Goal: Find specific page/section: Find specific page/section

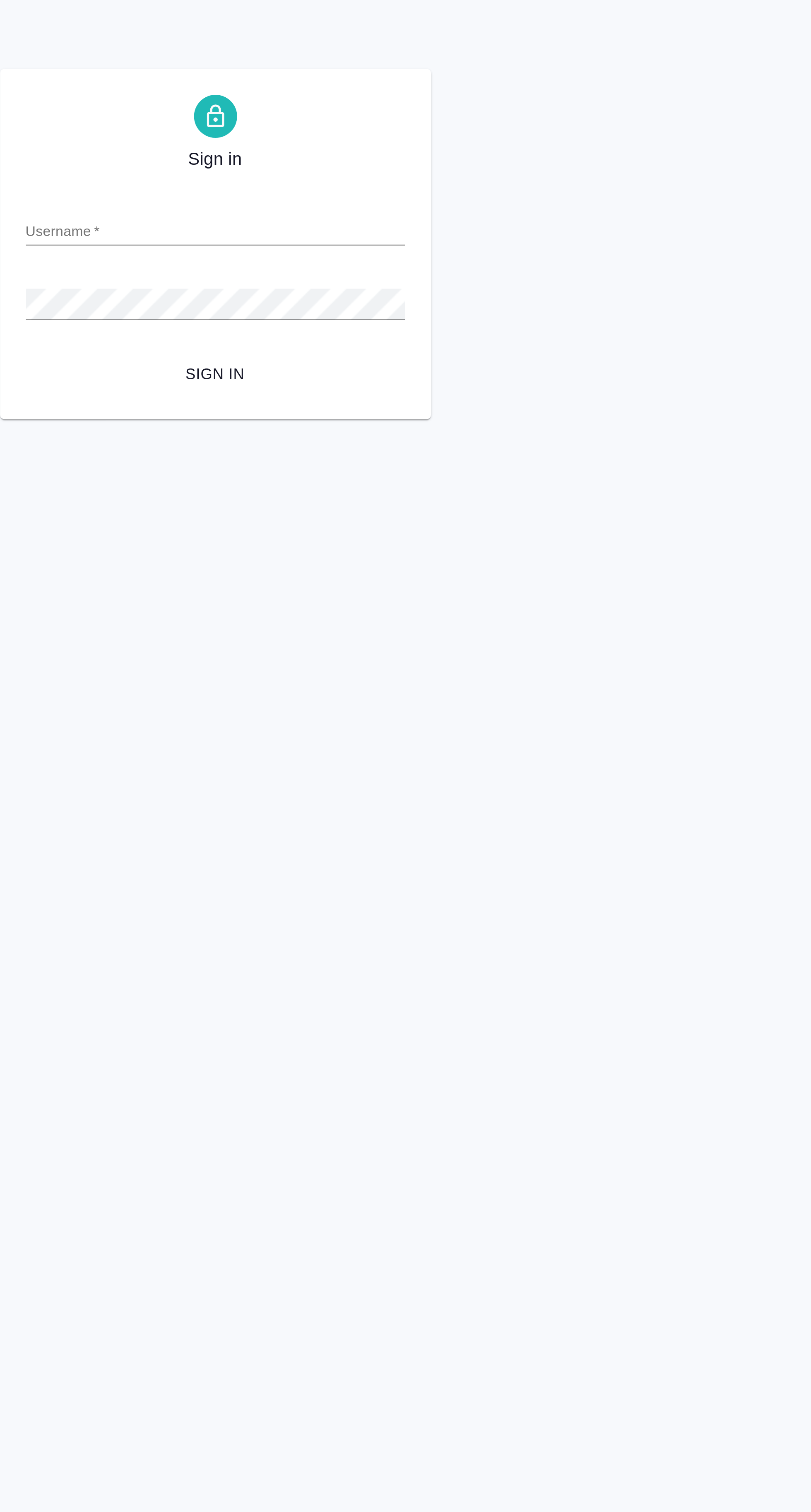
click at [441, 89] on input "Username   *" at bounding box center [406, 88] width 146 height 12
type input "k.avdeenko@awatera.com"
click at [333, 136] on button "Sign in" at bounding box center [406, 144] width 146 height 15
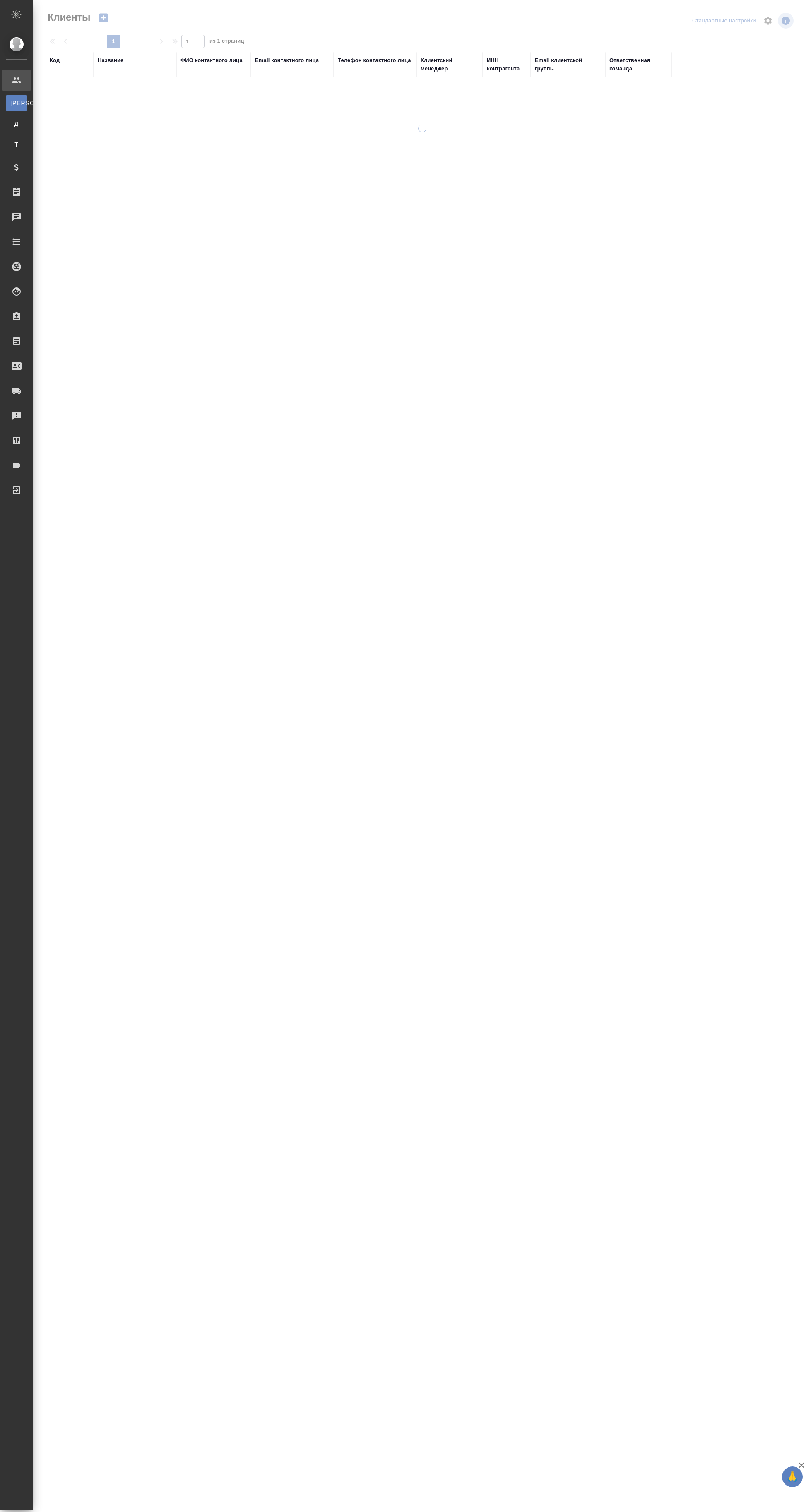
select select "RU"
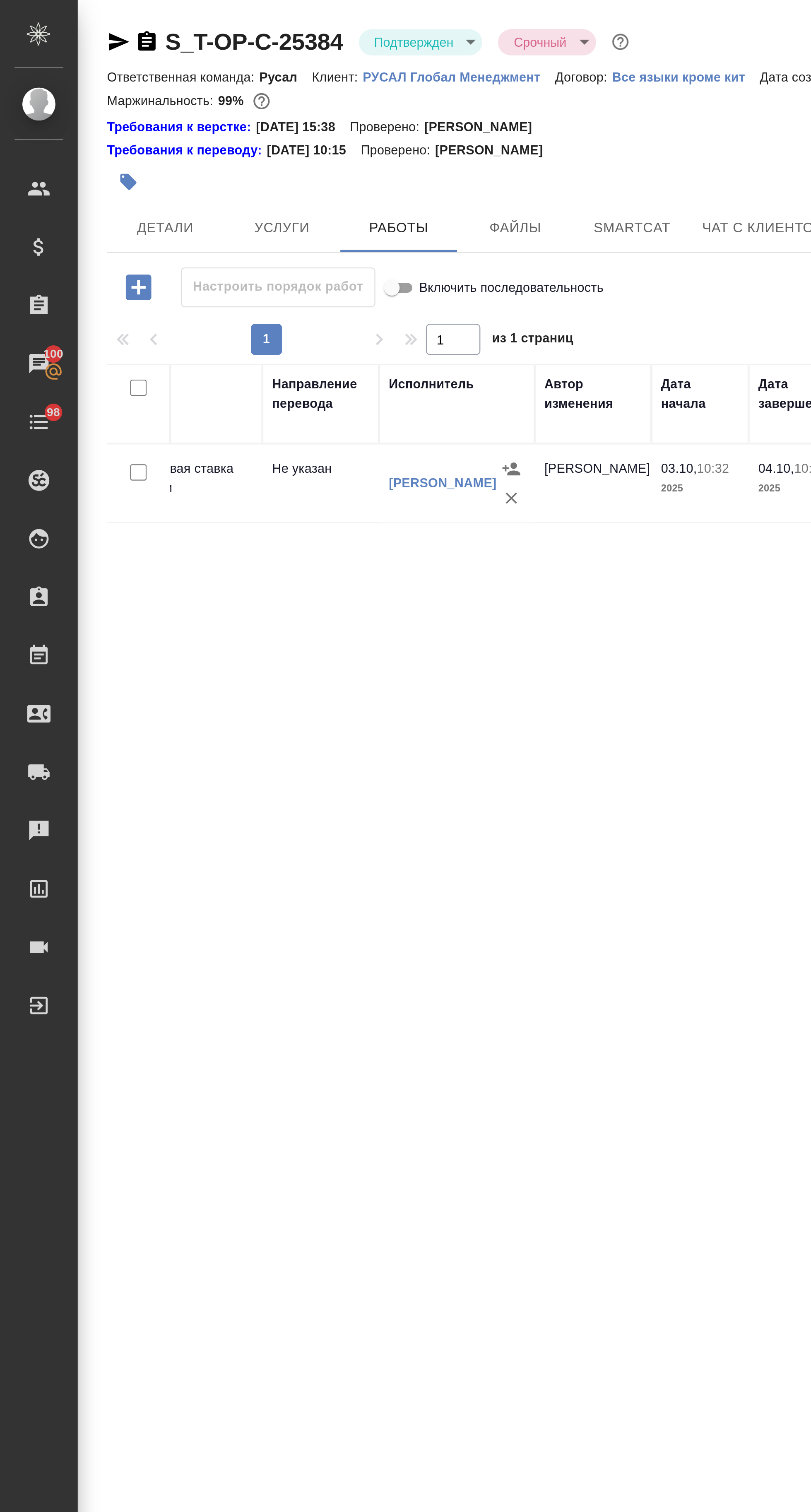
scroll to position [0, 125]
